Goal: Task Accomplishment & Management: Manage account settings

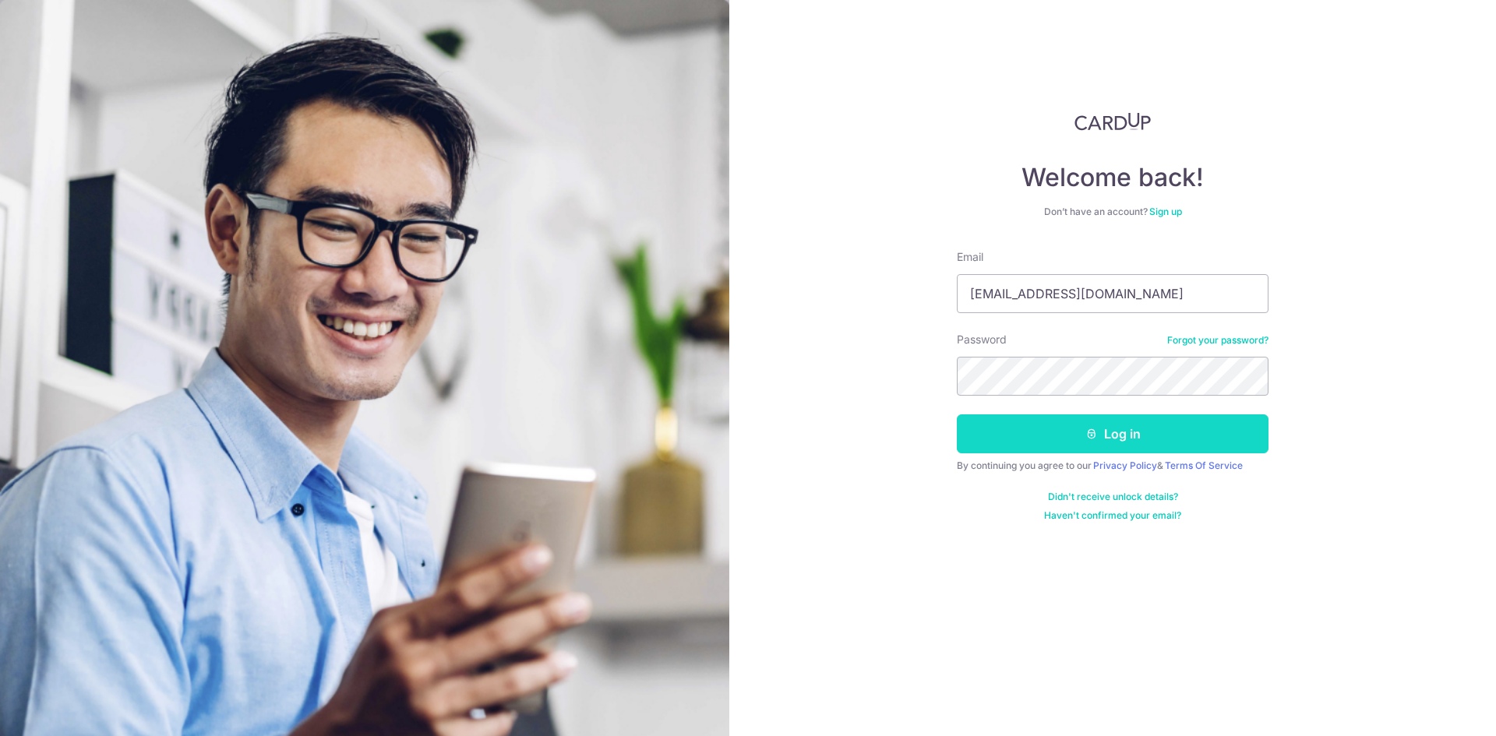
click at [1076, 420] on button "Log in" at bounding box center [1113, 434] width 312 height 39
